Goal: Navigation & Orientation: Find specific page/section

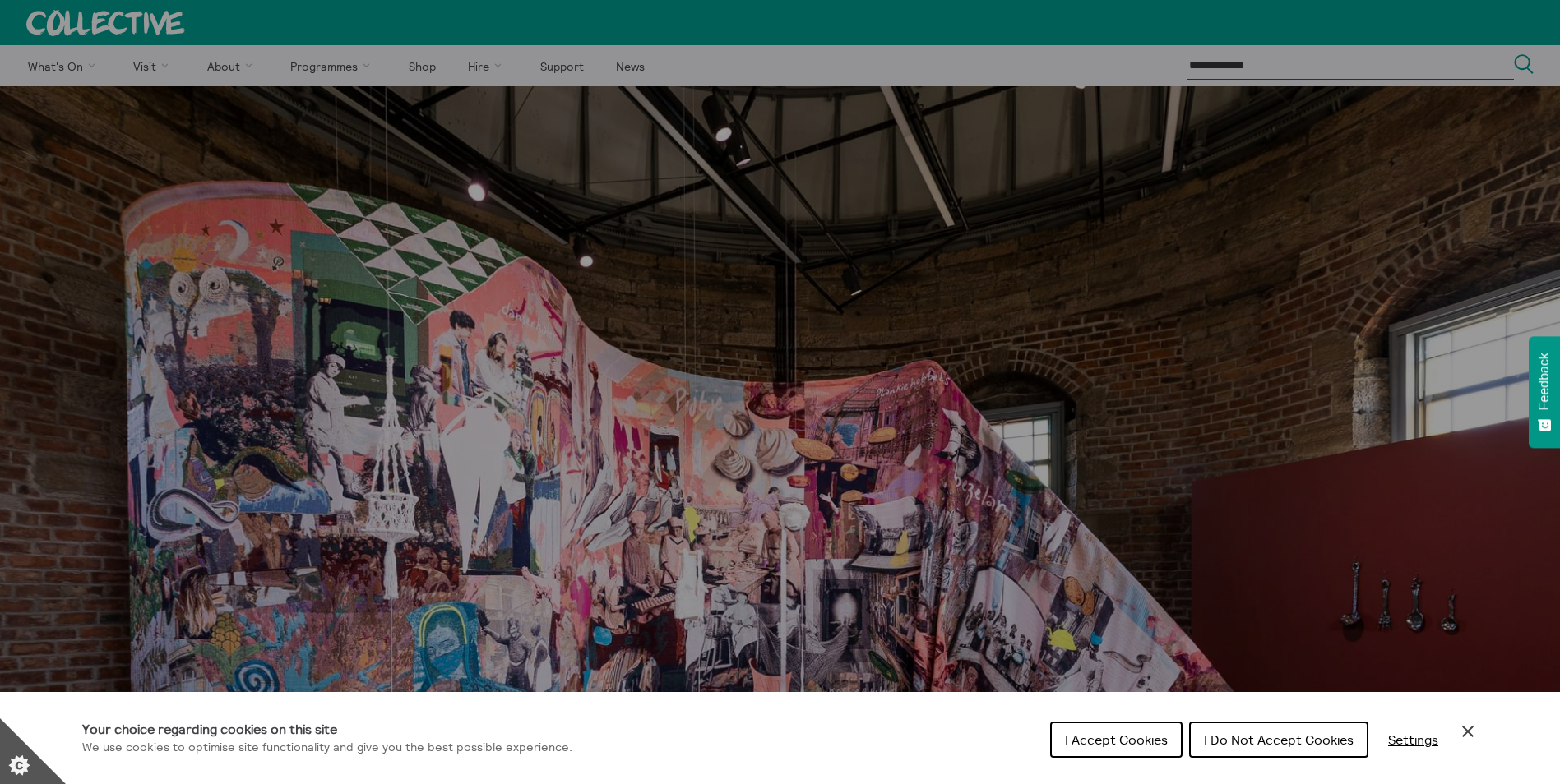
click at [1083, 740] on span "I Accept Cookies" at bounding box center [1116, 740] width 103 height 16
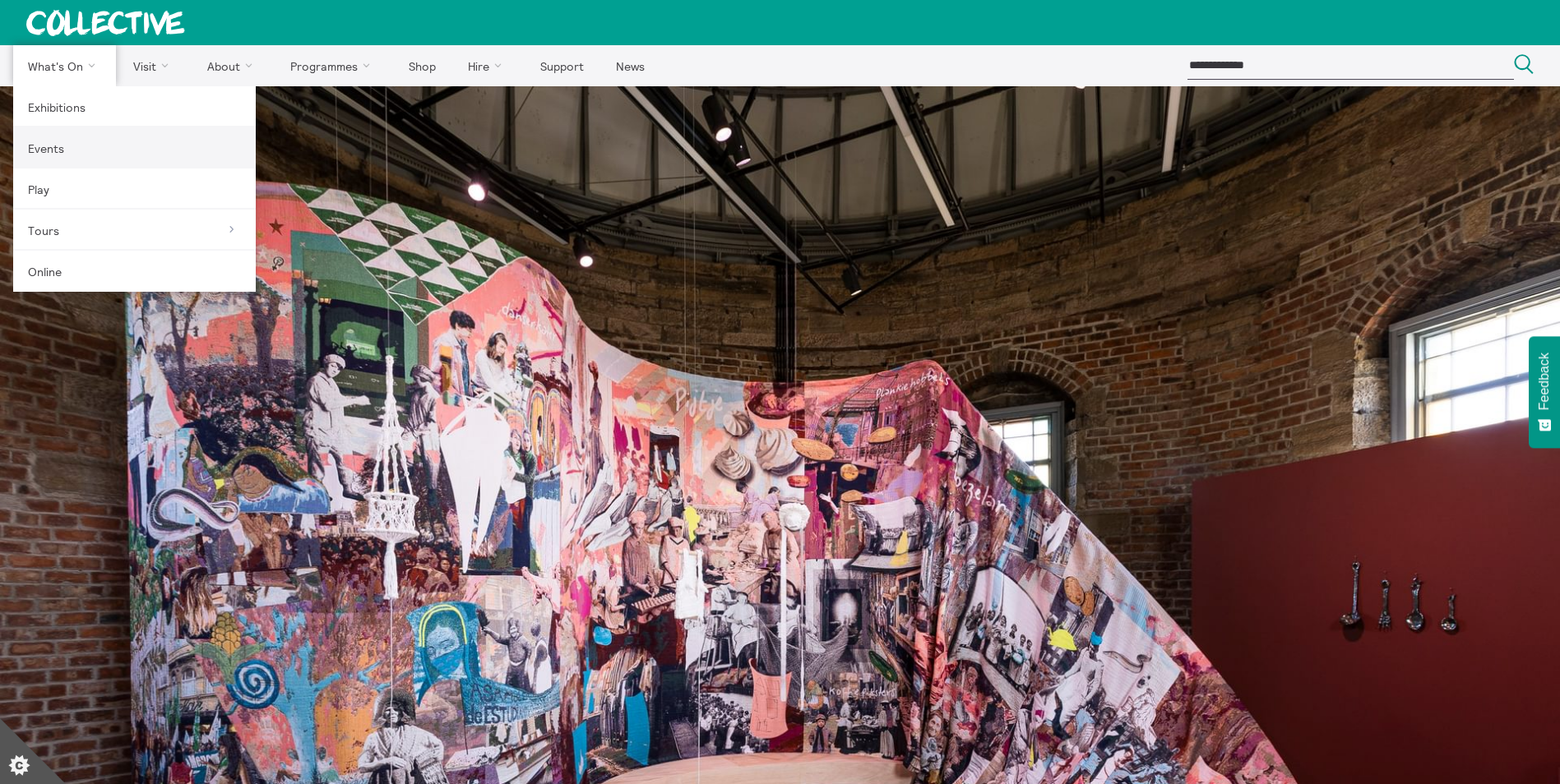
click at [79, 140] on link "Events" at bounding box center [134, 147] width 243 height 41
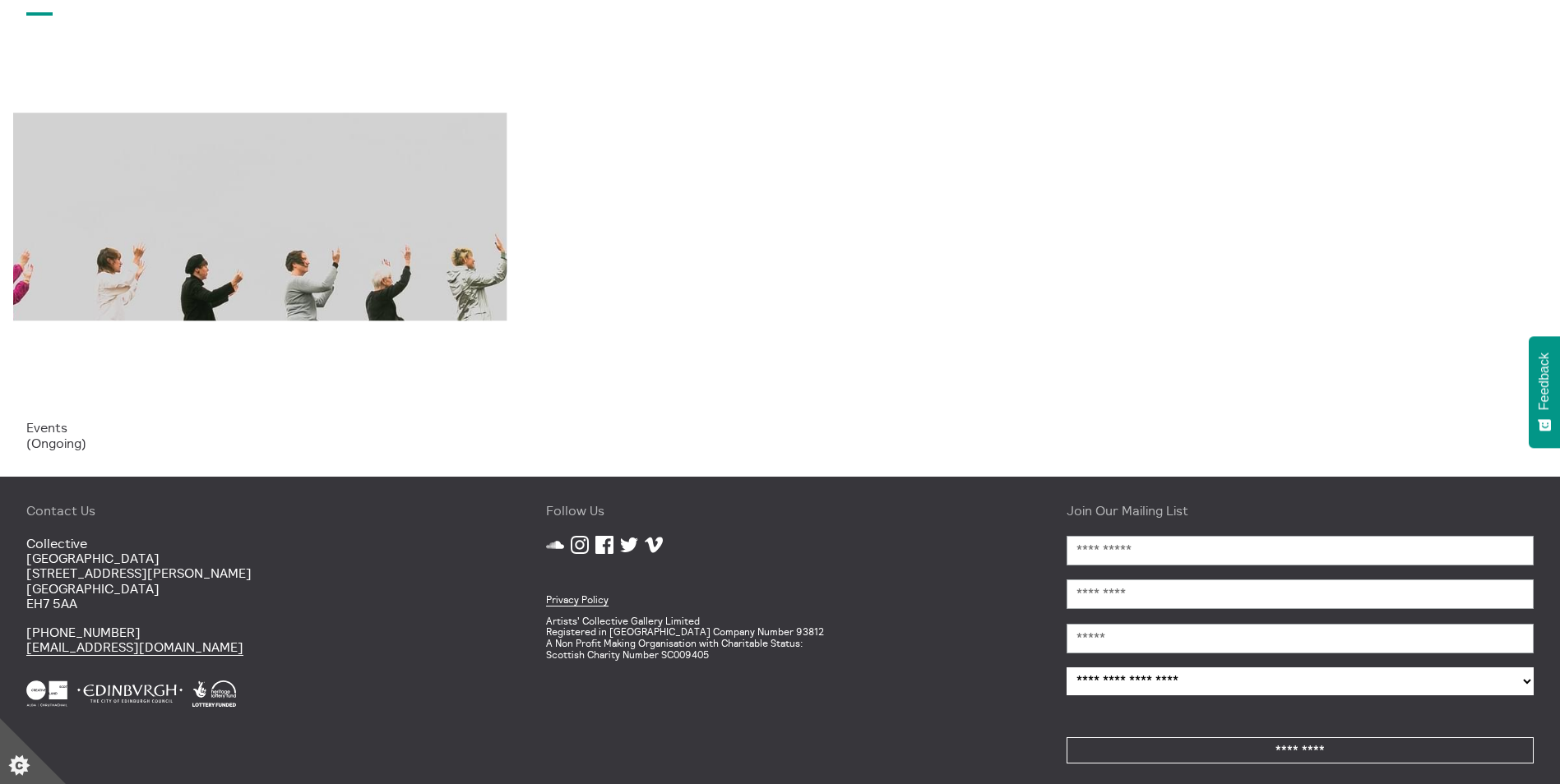
scroll to position [1183, 0]
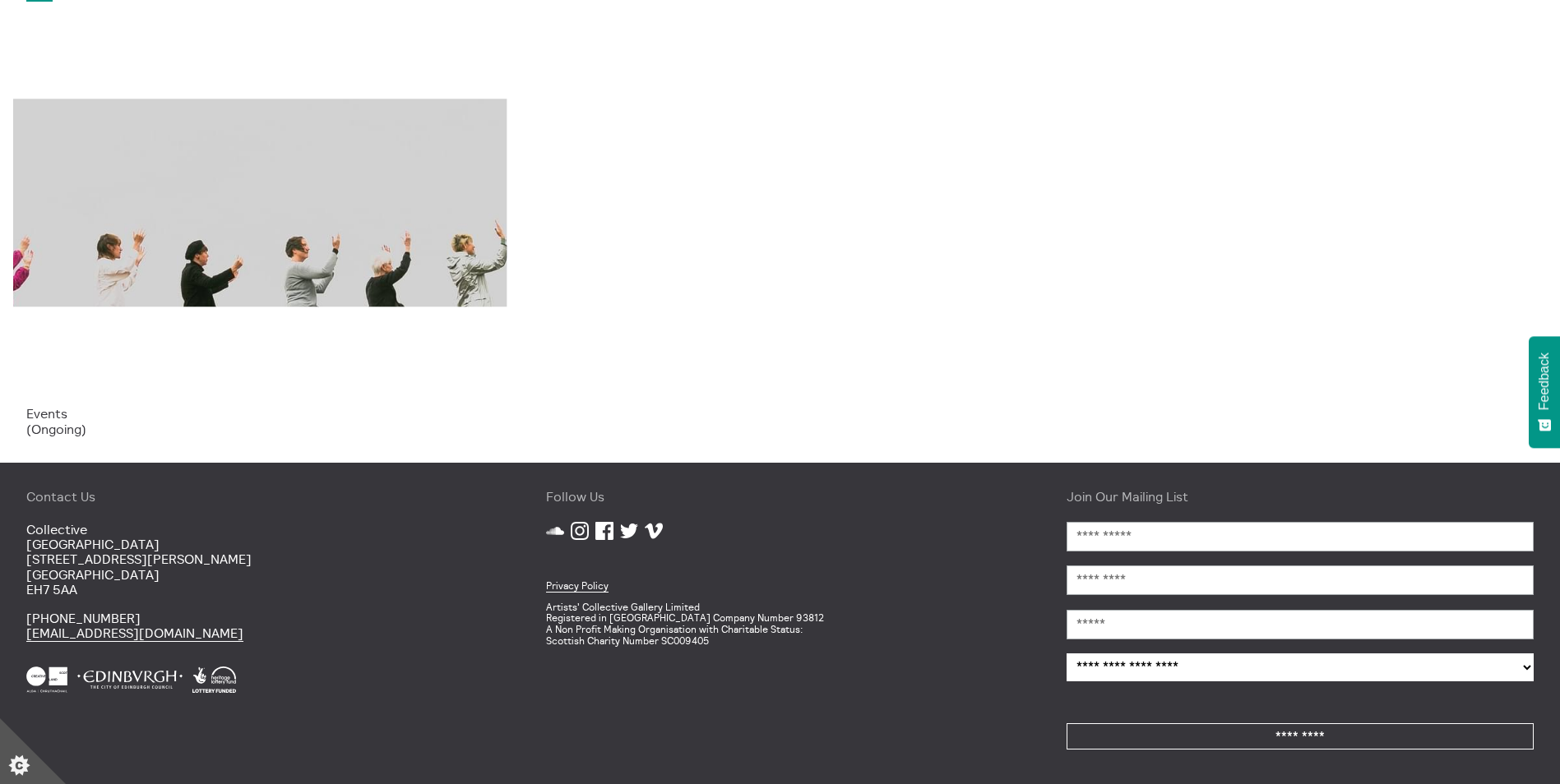
click at [1391, 675] on select "**********" at bounding box center [1299, 668] width 467 height 28
drag, startPoint x: 534, startPoint y: 570, endPoint x: 718, endPoint y: 668, distance: 208.6
click at [718, 668] on div "Follow Us SoundCloud Instagram Facebook Twitter Vimeo Privacy Policy Artists' C…" at bounding box center [780, 624] width 520 height 322
click at [723, 664] on div "Follow Us SoundCloud Instagram Facebook Twitter Vimeo Privacy Policy Artists' C…" at bounding box center [780, 624] width 520 height 322
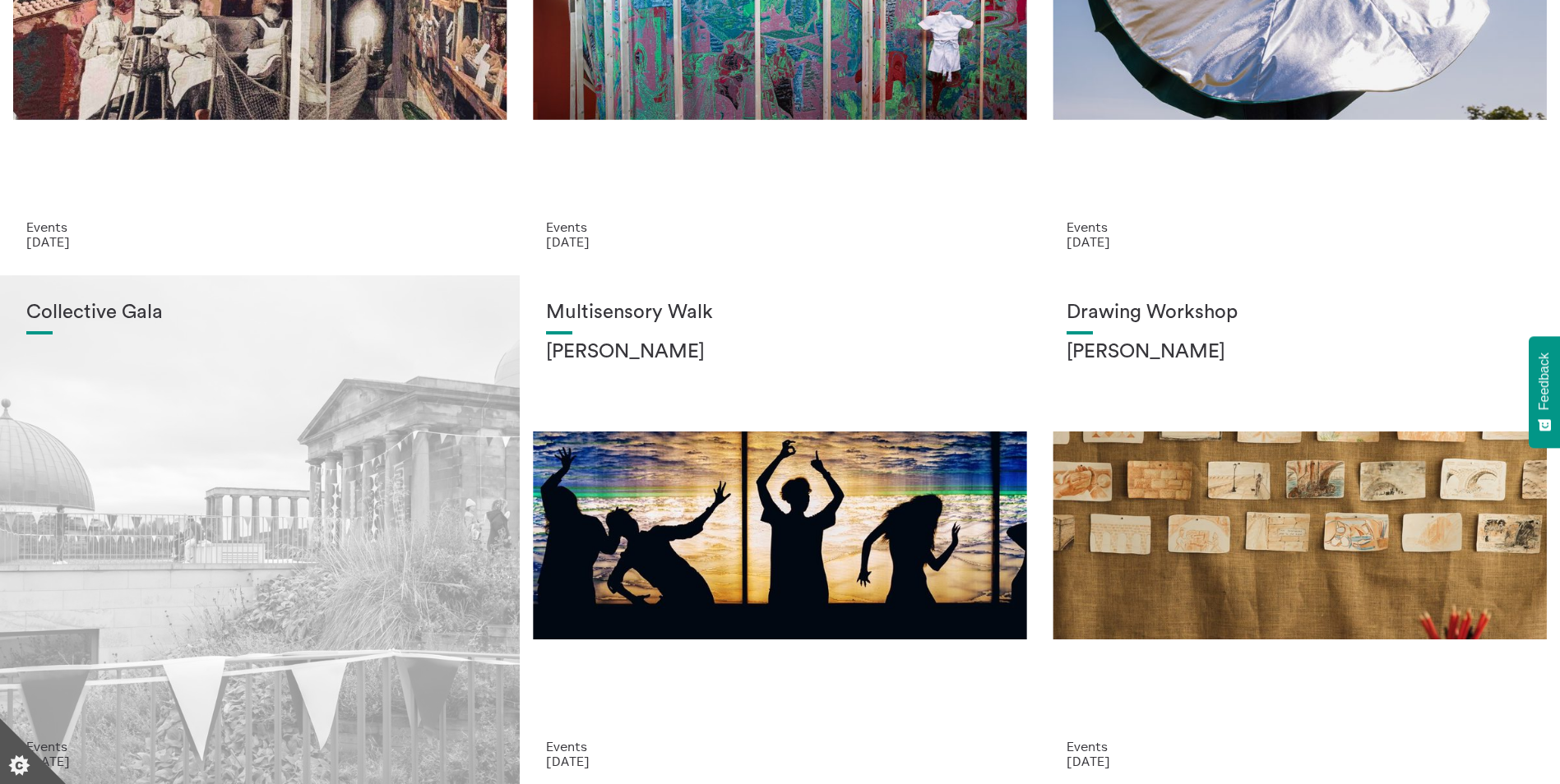
scroll to position [329, 0]
